Goal: Information Seeking & Learning: Find contact information

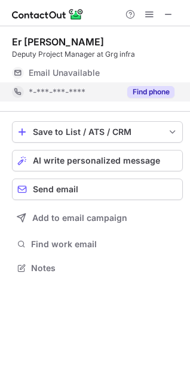
scroll to position [5, 5]
click at [152, 94] on button "Find phone" at bounding box center [150, 92] width 47 height 12
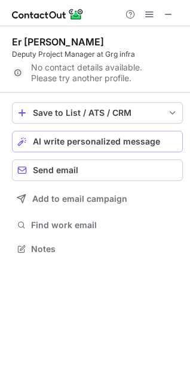
scroll to position [240, 190]
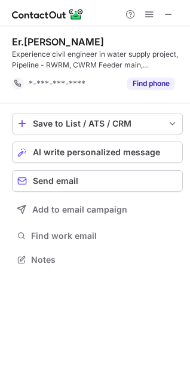
scroll to position [251, 190]
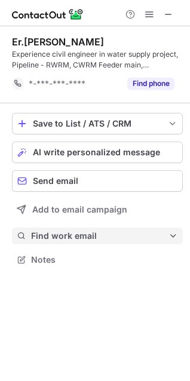
click at [79, 239] on span "Find work email" at bounding box center [99, 235] width 137 height 11
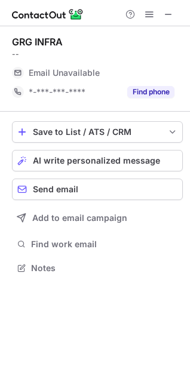
scroll to position [259, 190]
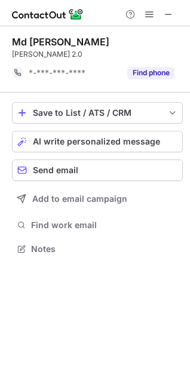
scroll to position [240, 190]
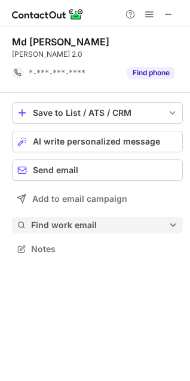
click at [69, 223] on span "Find work email" at bounding box center [99, 225] width 137 height 11
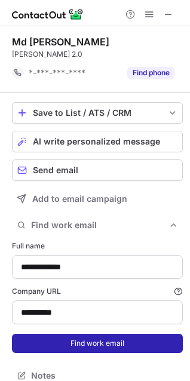
click at [72, 338] on button "Find work email" at bounding box center [97, 343] width 171 height 19
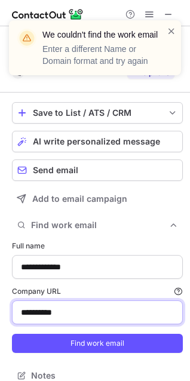
click at [75, 318] on input "**********" at bounding box center [97, 312] width 171 height 24
type input "**********"
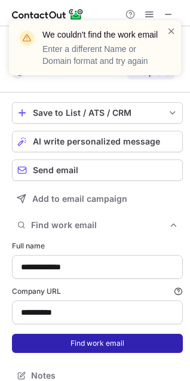
click at [73, 350] on button "Find work email" at bounding box center [97, 343] width 171 height 19
